Goal: Transaction & Acquisition: Book appointment/travel/reservation

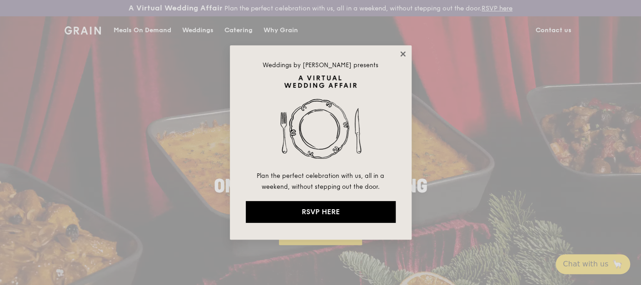
click at [402, 53] on icon at bounding box center [402, 53] width 5 height 5
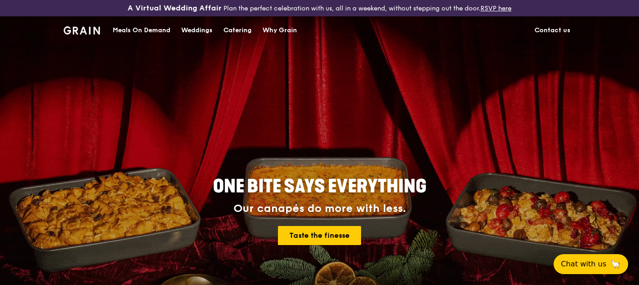
click at [234, 29] on div "Catering" at bounding box center [237, 30] width 28 height 27
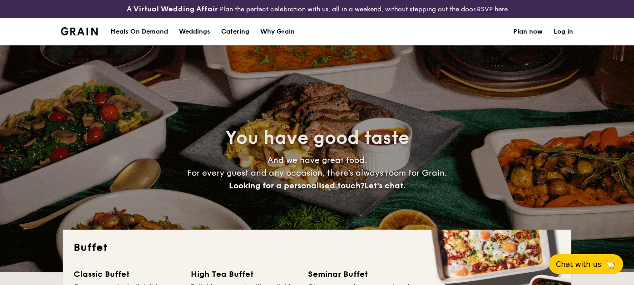
select select
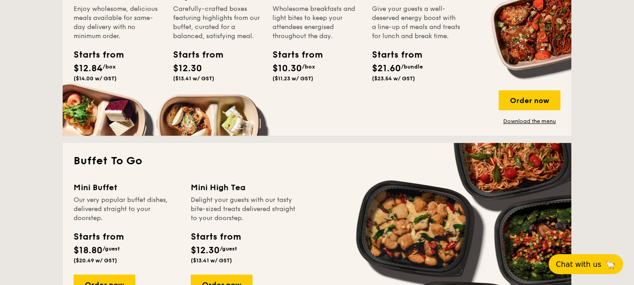
scroll to position [545, 0]
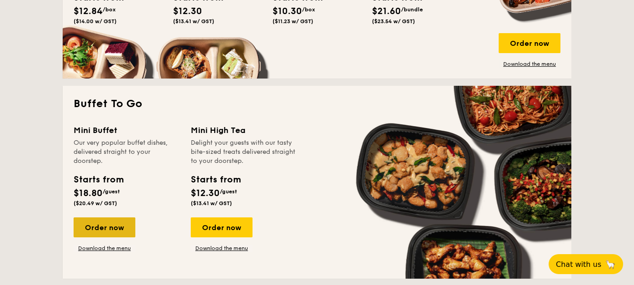
click at [107, 223] on div "Order now" at bounding box center [105, 228] width 62 height 20
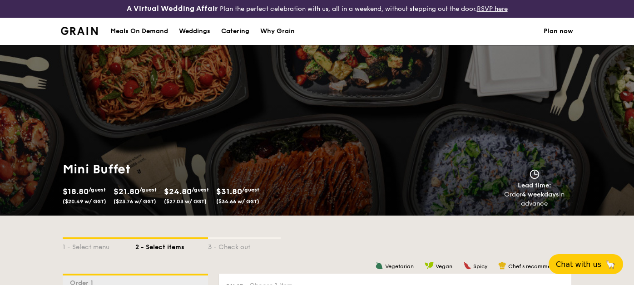
scroll to position [136, 0]
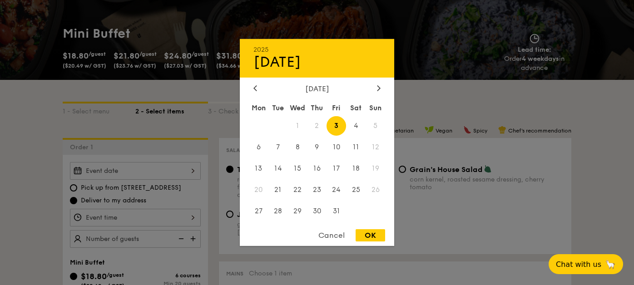
click at [190, 173] on div "2025 Oct [DATE] Tue Wed Thu Fri Sat Sun 1 2 3 4 5 6 7 8 9 10 11 12 13 14 15 16 …" at bounding box center [135, 171] width 131 height 18
click at [356, 124] on span "4" at bounding box center [356, 126] width 20 height 20
click at [374, 236] on div "OK" at bounding box center [371, 235] width 30 height 12
type input "[DATE]"
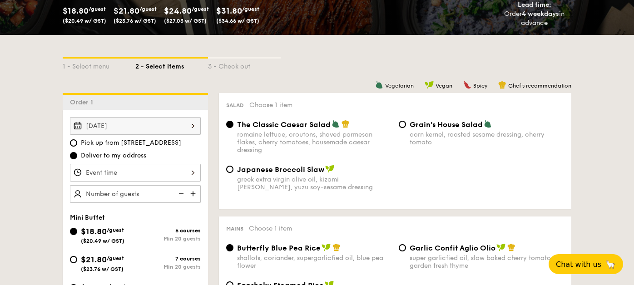
scroll to position [181, 0]
click at [193, 174] on div at bounding box center [135, 173] width 131 height 18
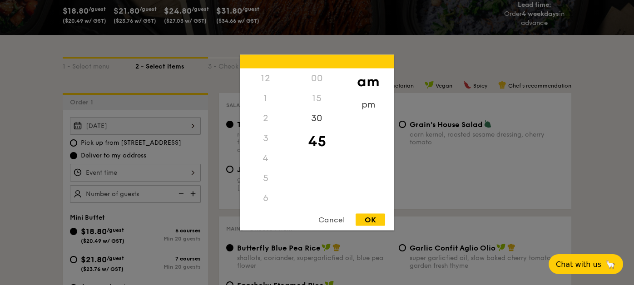
scroll to position [100, 0]
drag, startPoint x: 275, startPoint y: 158, endPoint x: 293, endPoint y: 134, distance: 29.8
click at [278, 113] on div "12 1 2 3 4 5 6 7 8 9 10 11" at bounding box center [265, 138] width 51 height 139
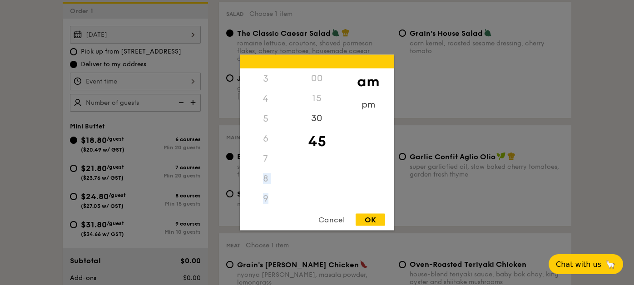
scroll to position [109, 0]
click at [263, 90] on div "6" at bounding box center [265, 91] width 51 height 20
click at [366, 106] on div "pm" at bounding box center [367, 108] width 51 height 26
click at [267, 91] on div "6" at bounding box center [265, 94] width 51 height 26
click at [320, 80] on div "00" at bounding box center [316, 82] width 51 height 26
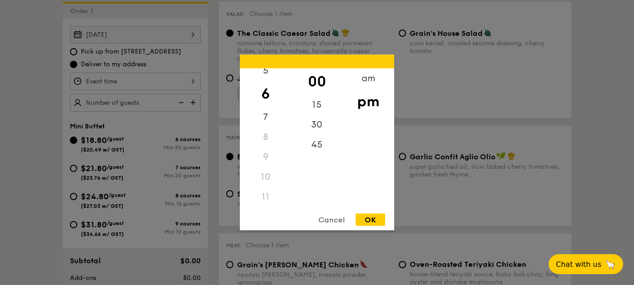
click at [374, 220] on div "OK" at bounding box center [371, 220] width 30 height 12
type input "6:00PM"
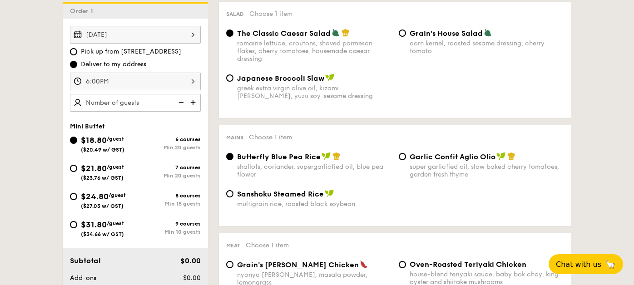
click at [194, 102] on img at bounding box center [194, 102] width 14 height 17
type input "20 guests"
click at [181, 102] on img at bounding box center [181, 102] width 14 height 17
click at [180, 102] on img at bounding box center [181, 102] width 14 height 17
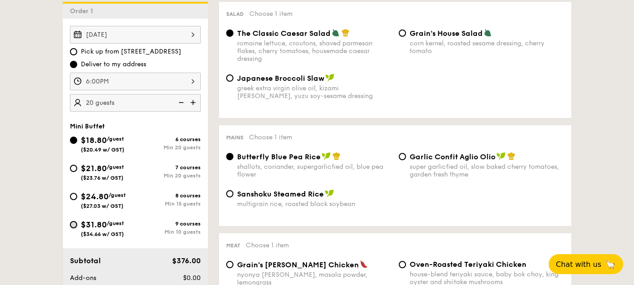
click at [72, 227] on input "$31.80 /guest ($34.66 w/ GST) 9 courses Min 10 guests" at bounding box center [73, 224] width 7 height 7
radio input "true"
radio input "false"
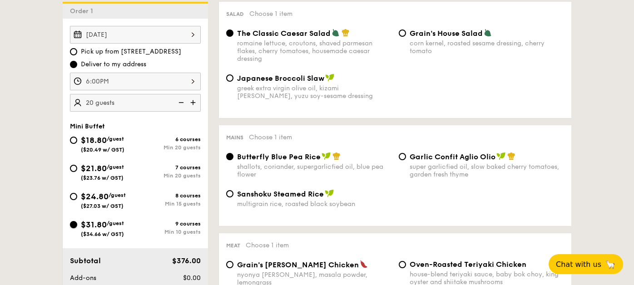
radio input "true"
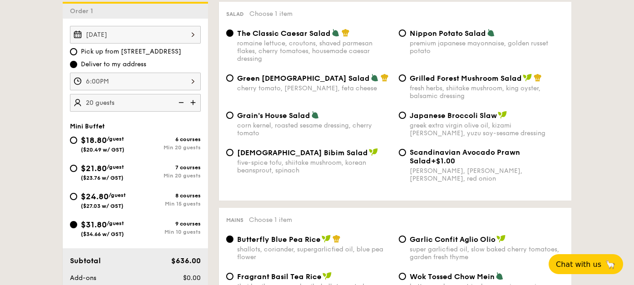
click at [179, 104] on img at bounding box center [181, 102] width 14 height 17
type input "10 guests"
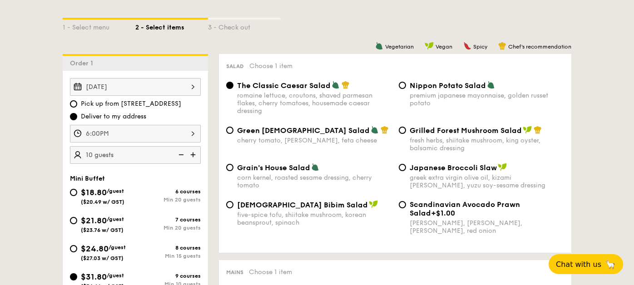
scroll to position [273, 0]
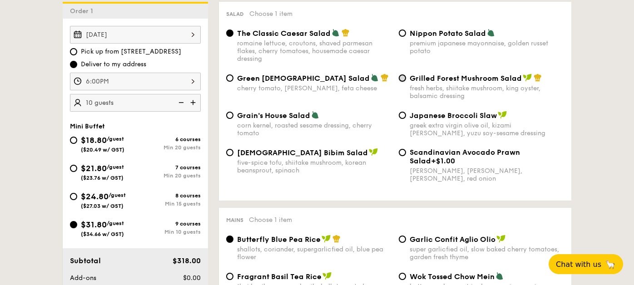
click at [406, 78] on input "Grilled Forest Mushroom Salad fresh herbs, shiitake mushroom, king oyster, bals…" at bounding box center [402, 77] width 7 height 7
radio input "true"
drag, startPoint x: 412, startPoint y: 79, endPoint x: 520, endPoint y: 81, distance: 108.1
click at [520, 81] on span "Grilled Forest Mushroom Salad" at bounding box center [466, 78] width 112 height 9
copy span "Grilled Forest Mushroom Salad"
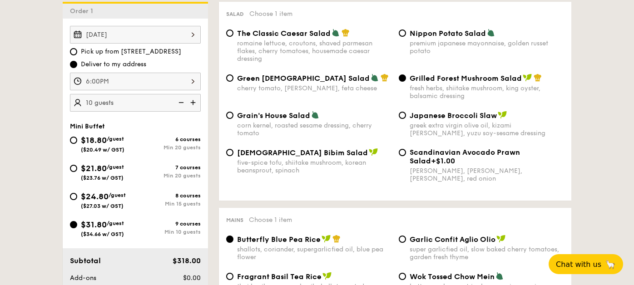
drag, startPoint x: 412, startPoint y: 34, endPoint x: 437, endPoint y: 33, distance: 25.0
drag, startPoint x: 437, startPoint y: 33, endPoint x: 518, endPoint y: 18, distance: 82.3
click at [518, 18] on div "Salad Choose 1 item The Classic Caesar Salad romaine lettuce, croutons, shaved …" at bounding box center [395, 101] width 352 height 199
drag, startPoint x: 411, startPoint y: 35, endPoint x: 484, endPoint y: 35, distance: 73.1
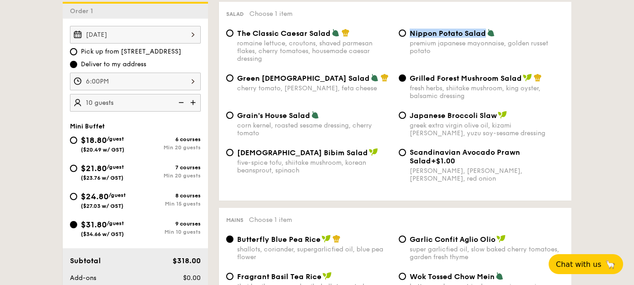
click at [484, 35] on span "Nippon Potato Salad" at bounding box center [448, 33] width 76 height 9
copy span "Nippon Potato Salad"
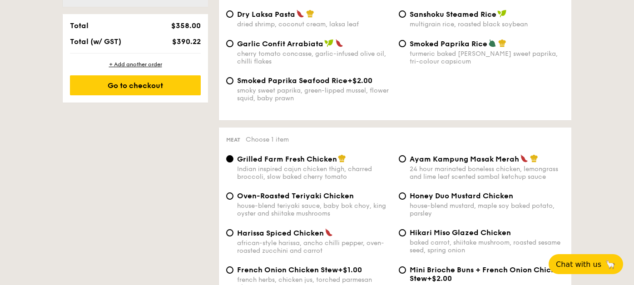
scroll to position [590, 0]
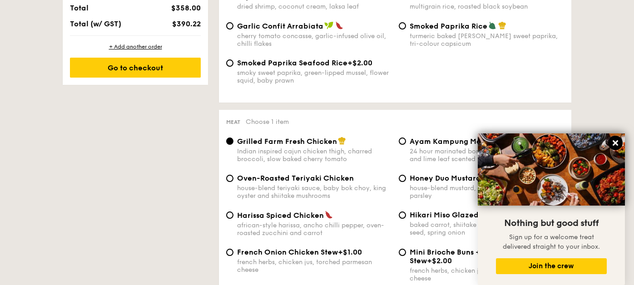
click at [615, 144] on icon at bounding box center [615, 142] width 5 height 5
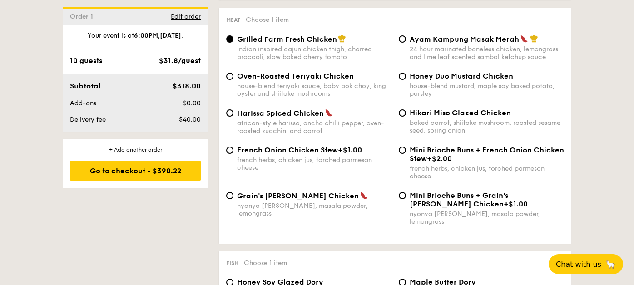
scroll to position [681, 0]
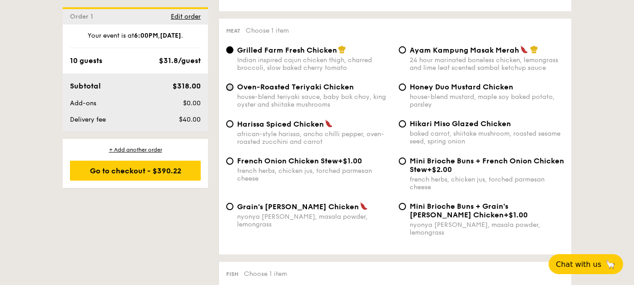
click at [232, 91] on input "Oven-Roasted Teriyaki Chicken house-blend teriyaki sauce, baby bok choy, king o…" at bounding box center [229, 87] width 7 height 7
radio input "true"
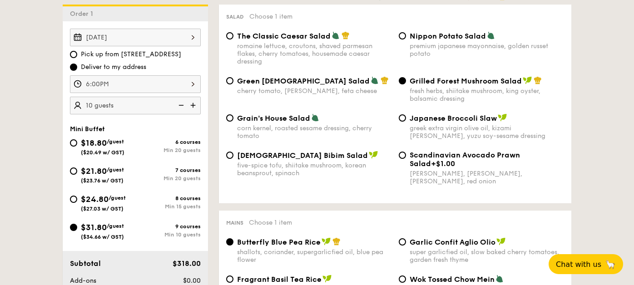
scroll to position [273, 0]
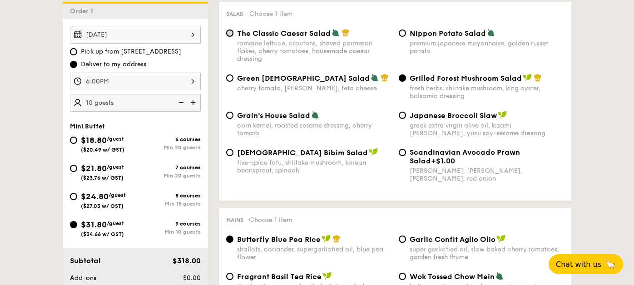
click at [230, 35] on input "The Classic Caesar Salad romaine lettuce, croutons, shaved parmesan flakes, che…" at bounding box center [229, 33] width 7 height 7
radio input "true"
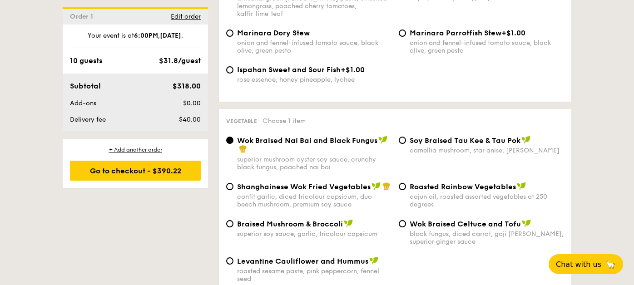
scroll to position [1135, 0]
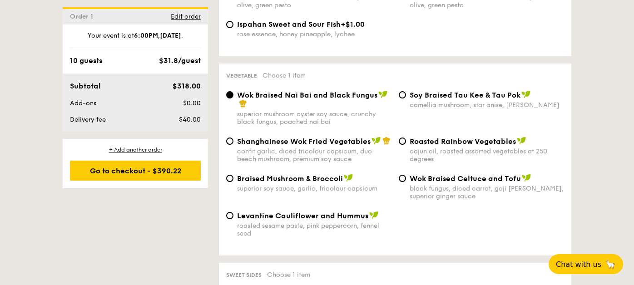
select select
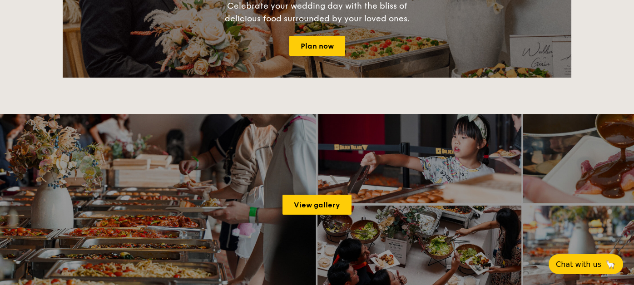
scroll to position [1355, 0]
